Goal: Task Accomplishment & Management: Complete application form

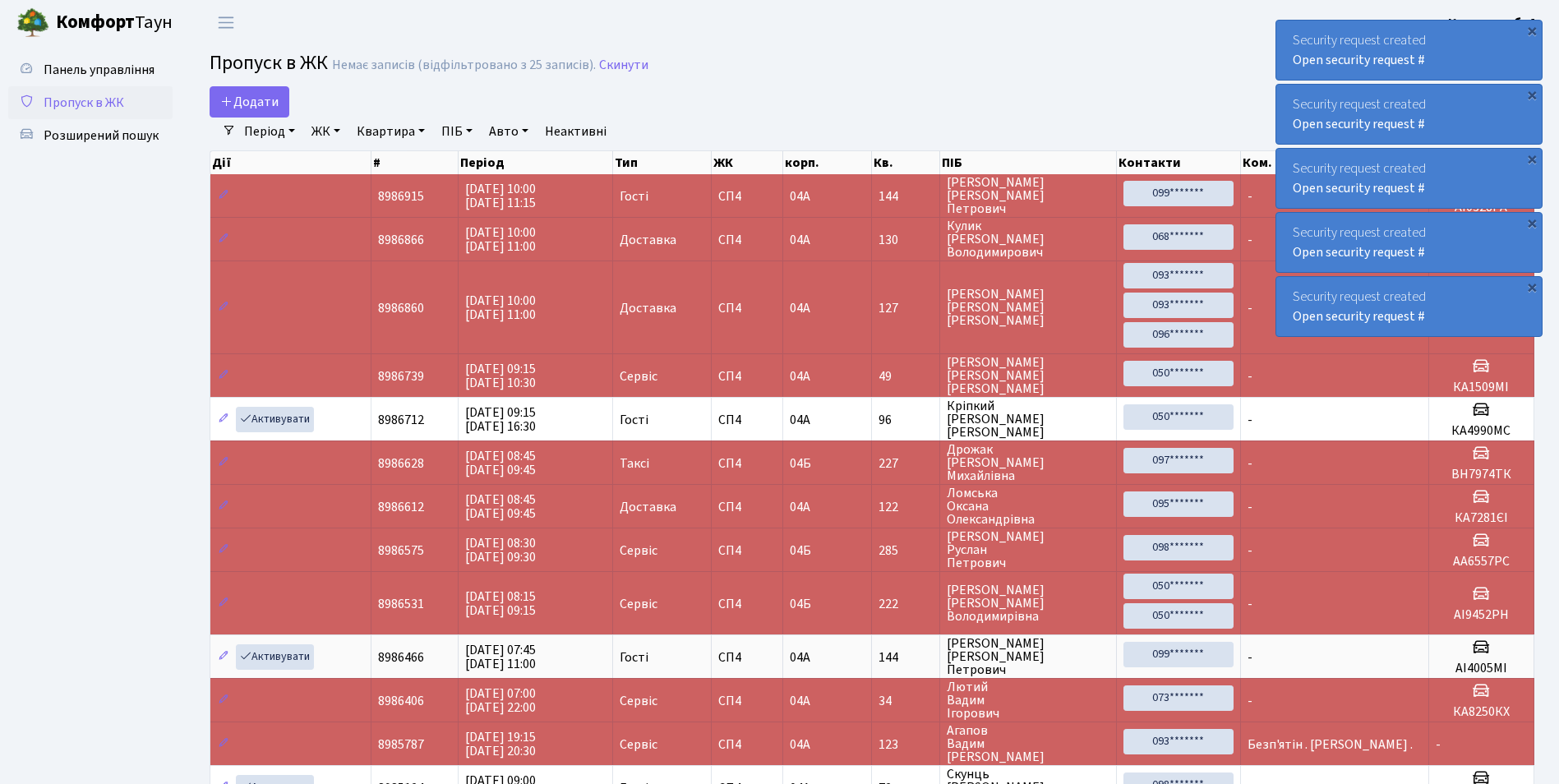
select select "25"
click at [259, 96] on span "Додати" at bounding box center [250, 101] width 59 height 18
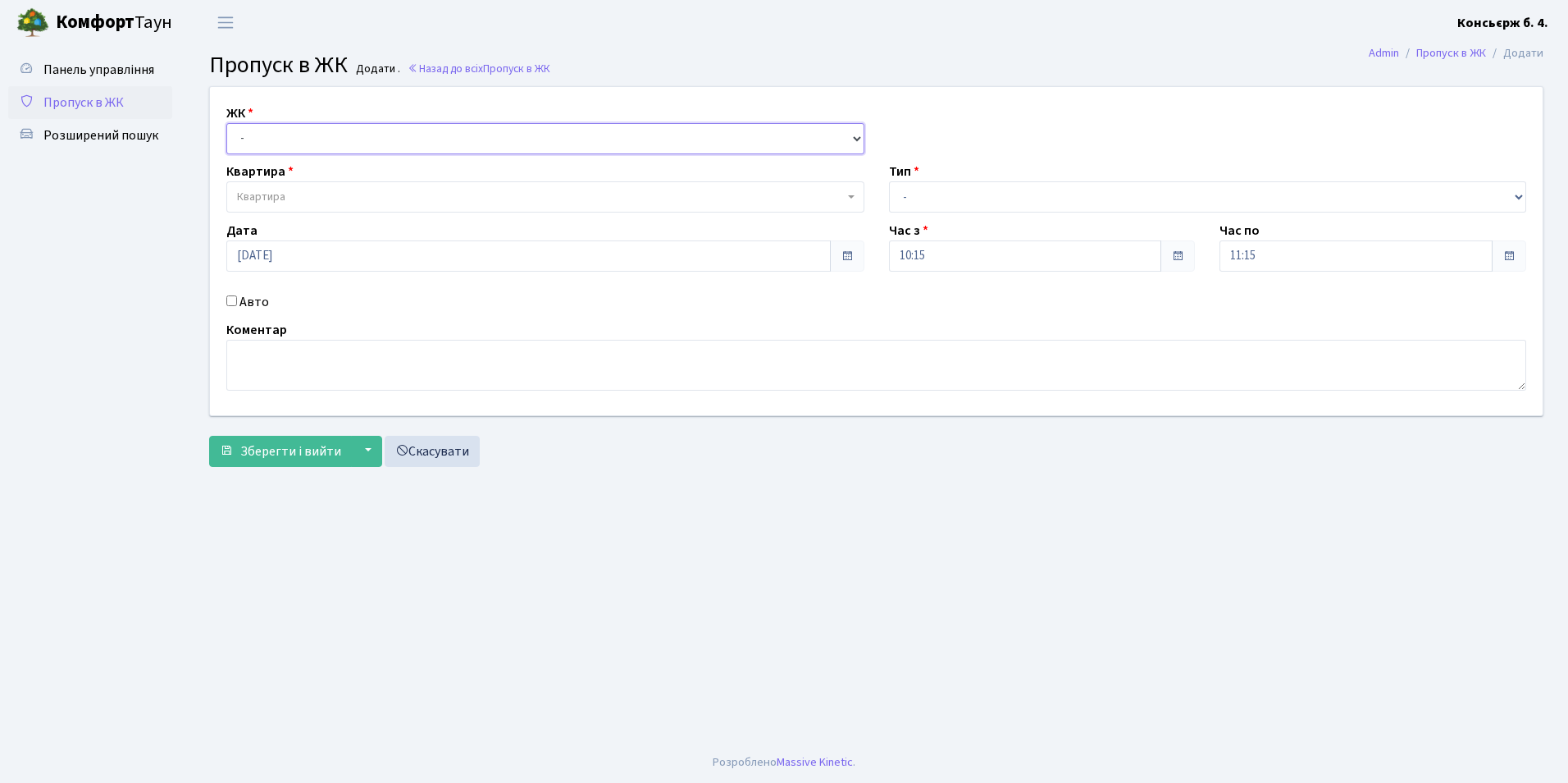
click at [264, 139] on select "- СП4, Столичне шосе, 5" at bounding box center [545, 138] width 638 height 31
select select "325"
click at [226, 123] on select "- СП4, Столичне шосе, 5" at bounding box center [545, 138] width 638 height 31
select select
click at [276, 194] on span "Квартира" at bounding box center [261, 197] width 49 height 16
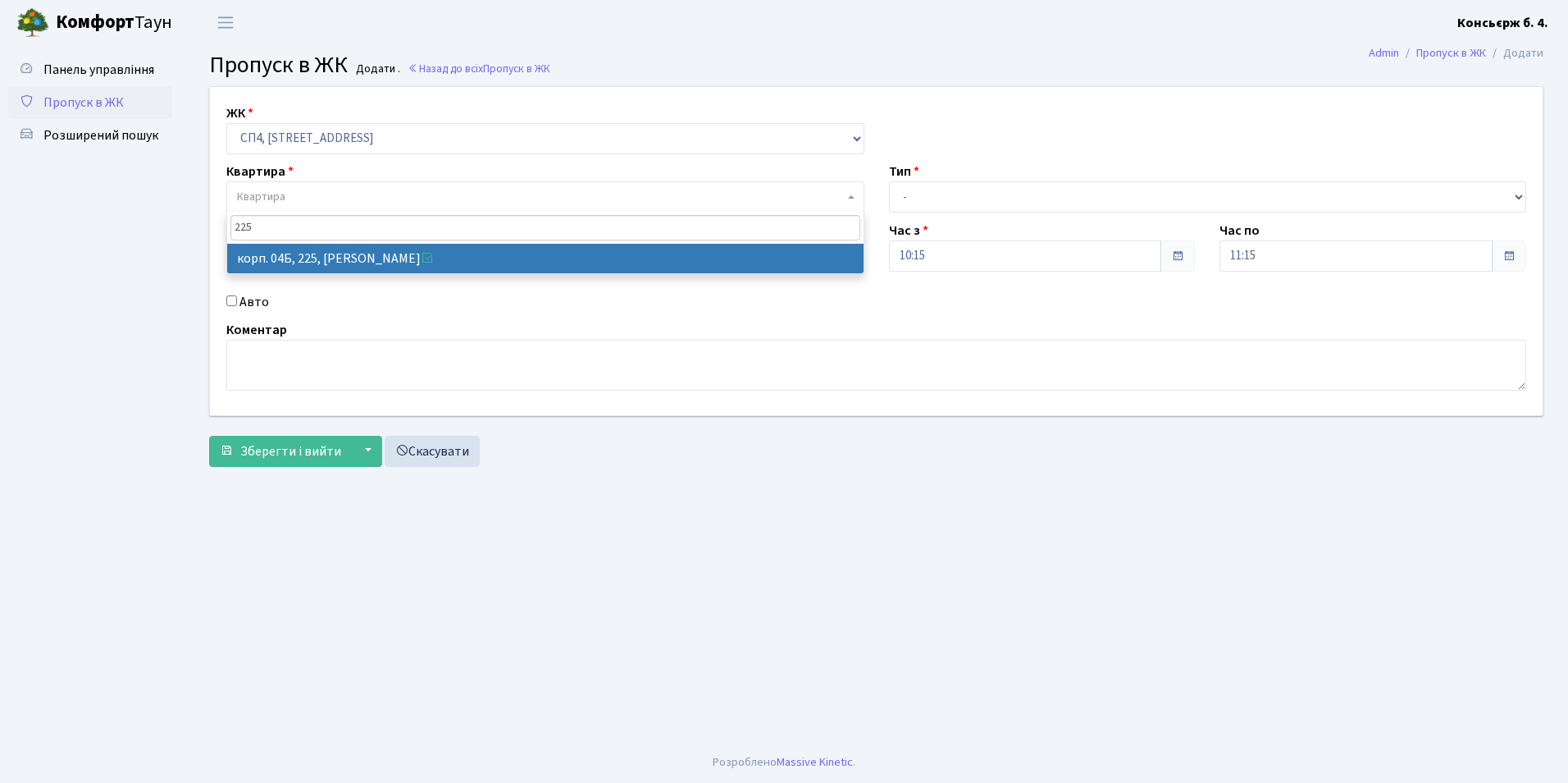
type input "225"
select select "21253"
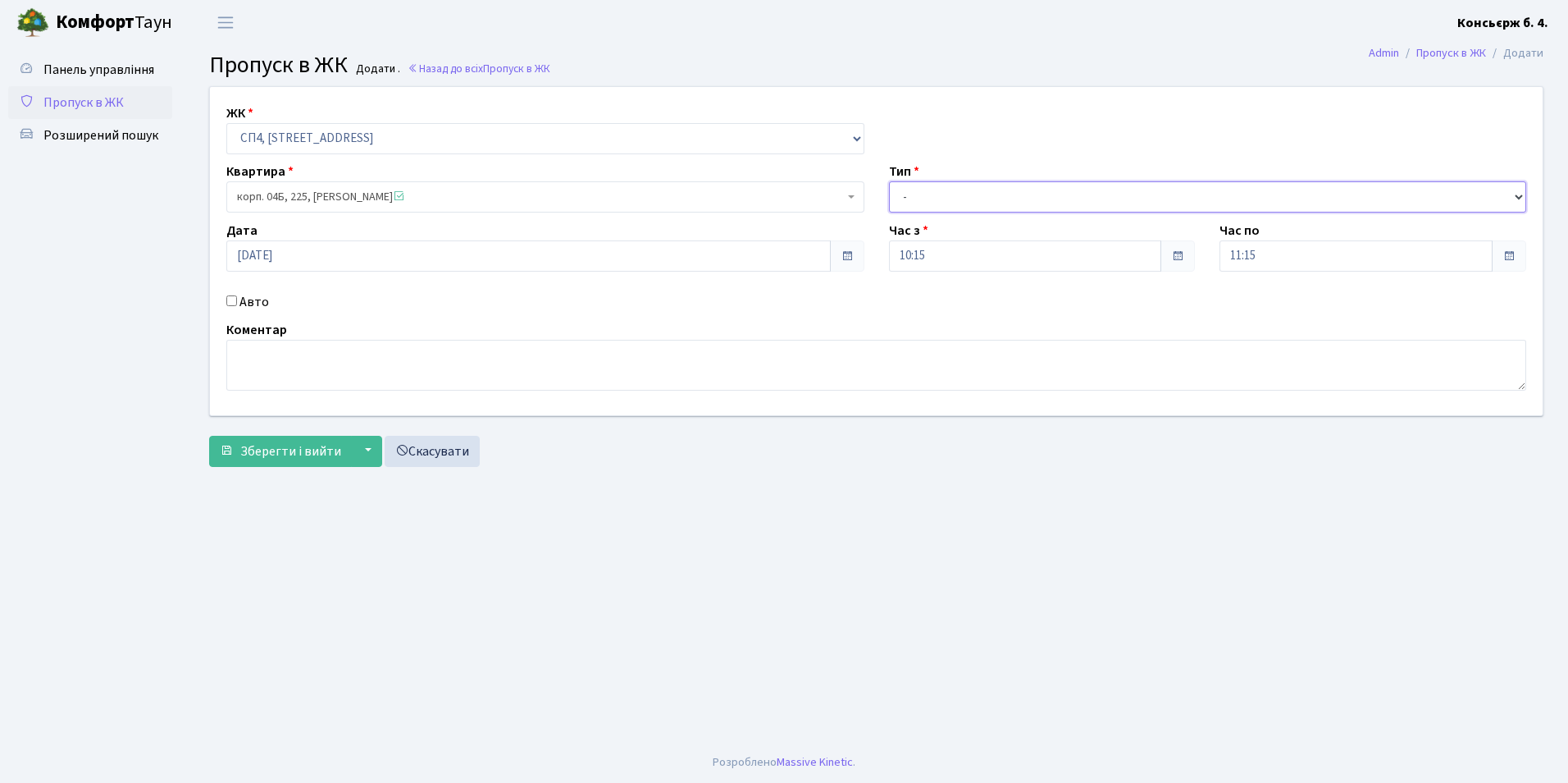
click at [902, 197] on select "- Доставка Таксі Гості Сервіс" at bounding box center [1208, 196] width 638 height 31
select select "18"
click at [889, 181] on select "- Доставка Таксі Гості Сервіс" at bounding box center [1208, 196] width 638 height 31
click at [233, 305] on input "Авто" at bounding box center [232, 301] width 11 height 11
checkbox input "true"
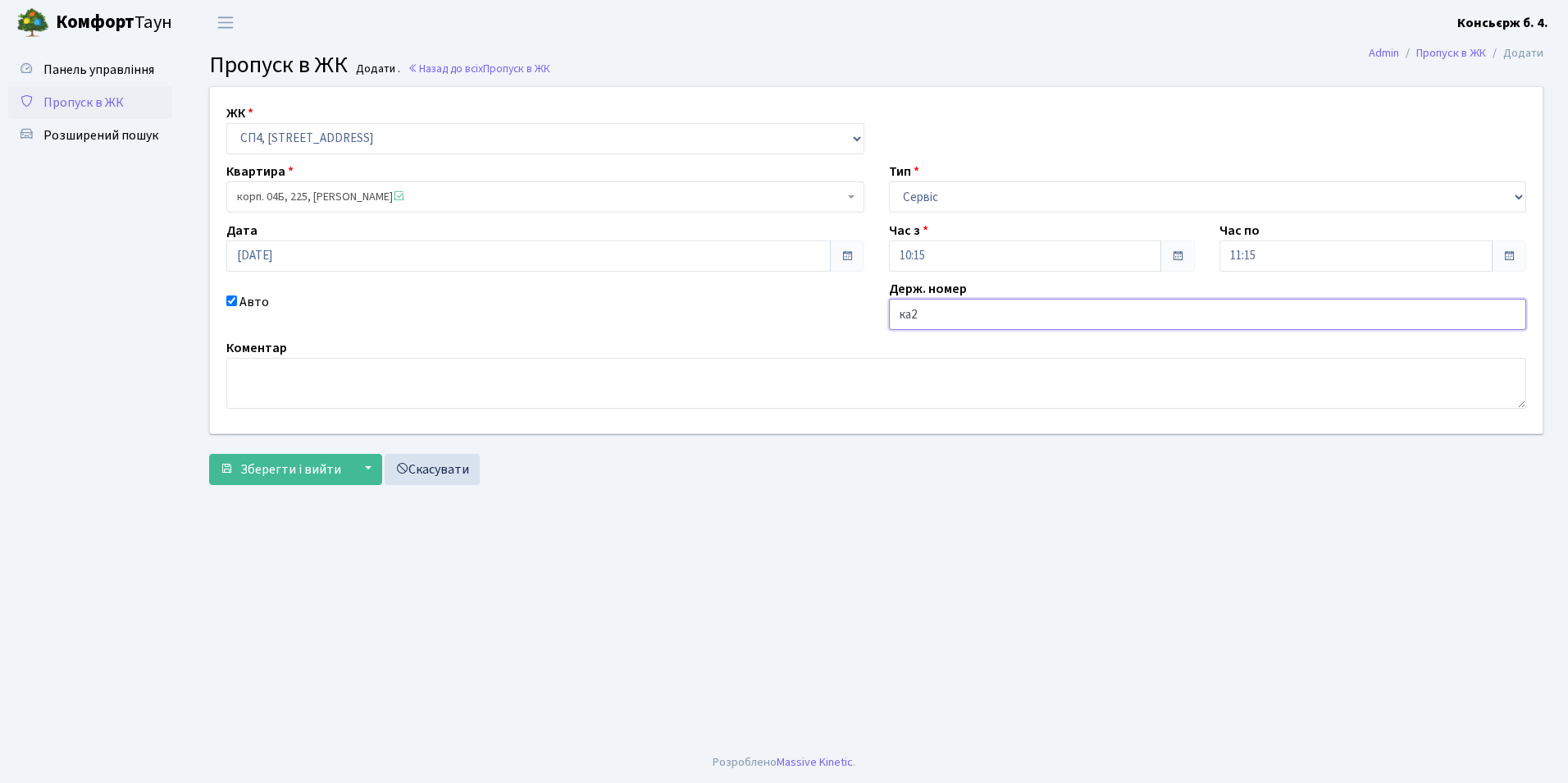
type input "КА2174АХ"
click at [287, 467] on span "Зберегти і вийти" at bounding box center [291, 470] width 101 height 18
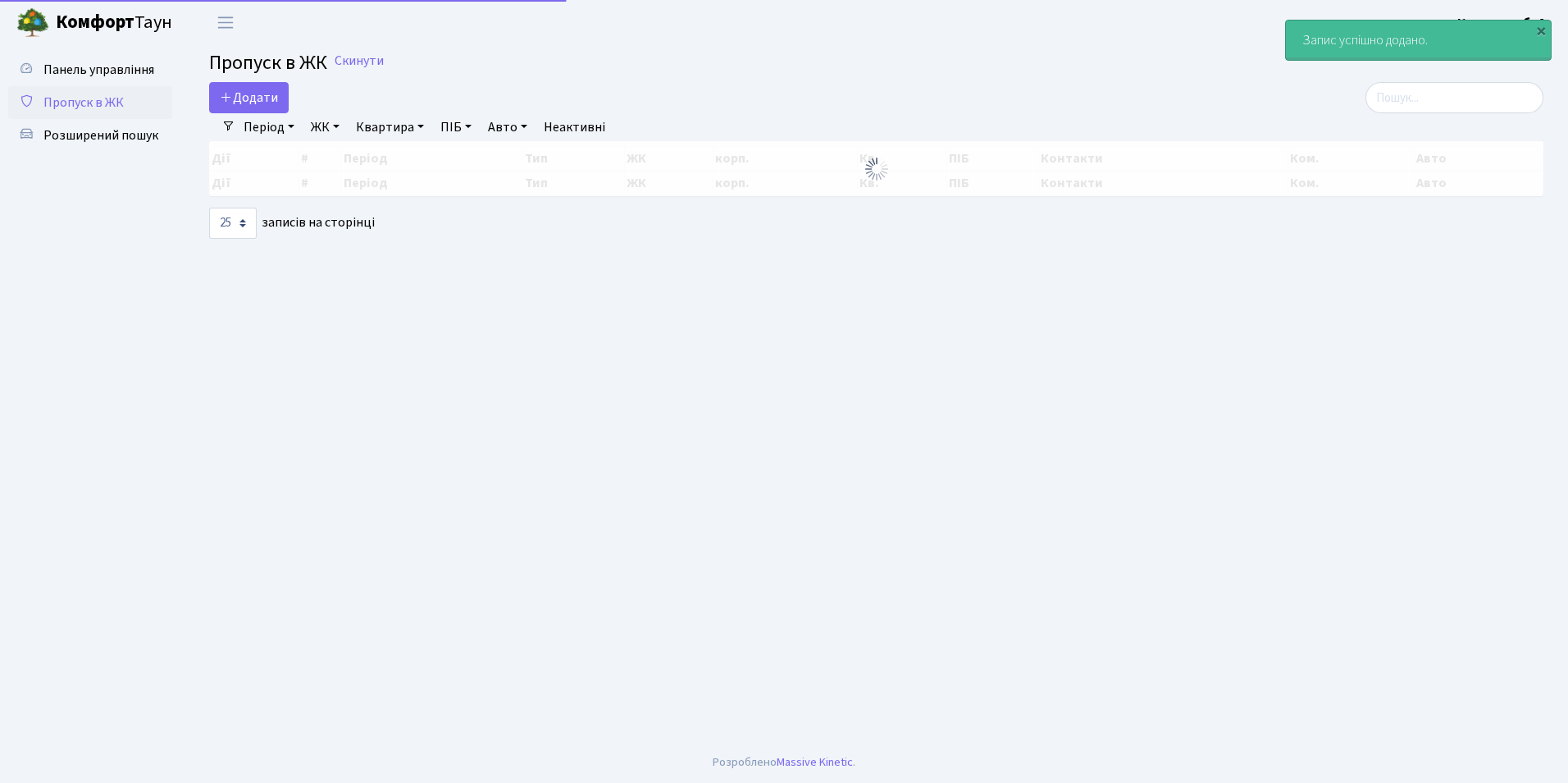
select select "25"
